Goal: Information Seeking & Learning: Check status

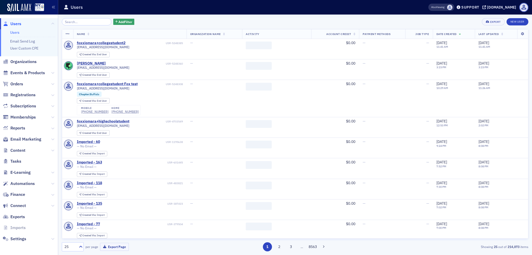
click at [74, 23] on input "search" at bounding box center [87, 21] width 50 height 7
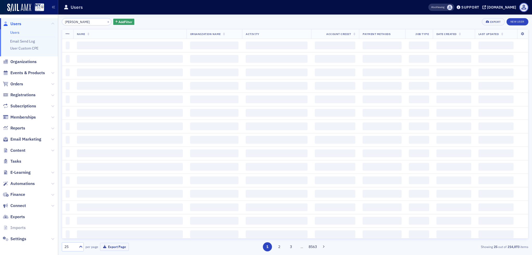
type input "[PERSON_NAME]"
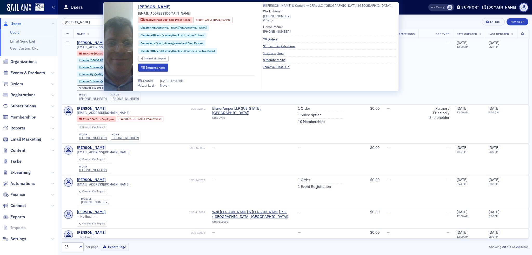
click at [90, 43] on div "[PERSON_NAME]" at bounding box center [91, 43] width 29 height 5
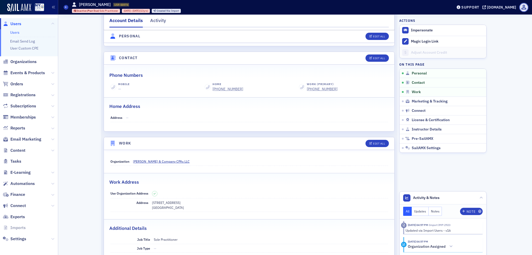
scroll to position [182, 0]
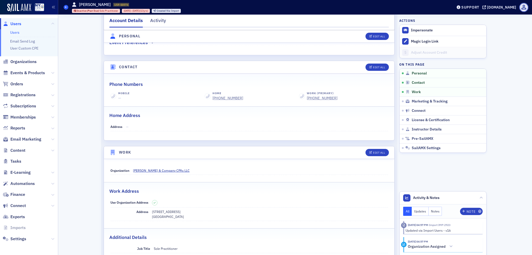
click at [66, 7] on icon at bounding box center [66, 7] width 2 height 2
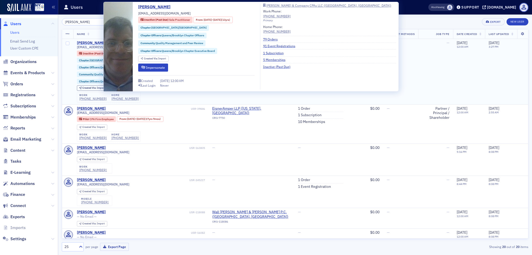
click at [97, 44] on div "[PERSON_NAME]" at bounding box center [91, 43] width 29 height 5
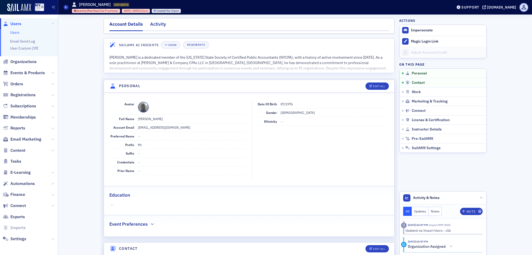
click at [154, 22] on div "Activity" at bounding box center [158, 26] width 16 height 10
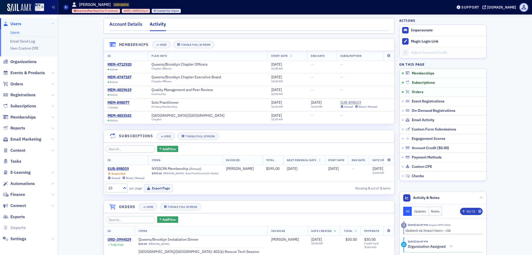
click at [128, 29] on div "Account Details" at bounding box center [125, 26] width 33 height 10
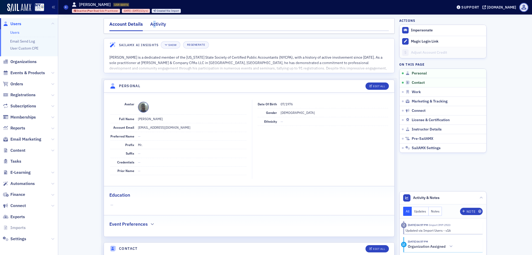
click at [152, 26] on div "Activity" at bounding box center [158, 26] width 16 height 10
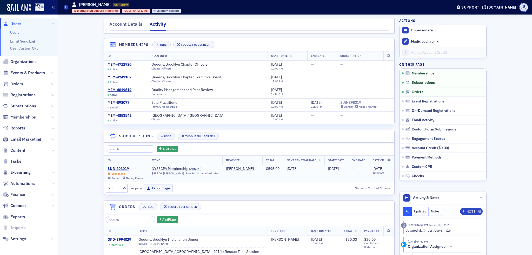
click at [118, 174] on div "Suspended" at bounding box center [118, 173] width 14 height 3
